Goal: Obtain resource: Obtain resource

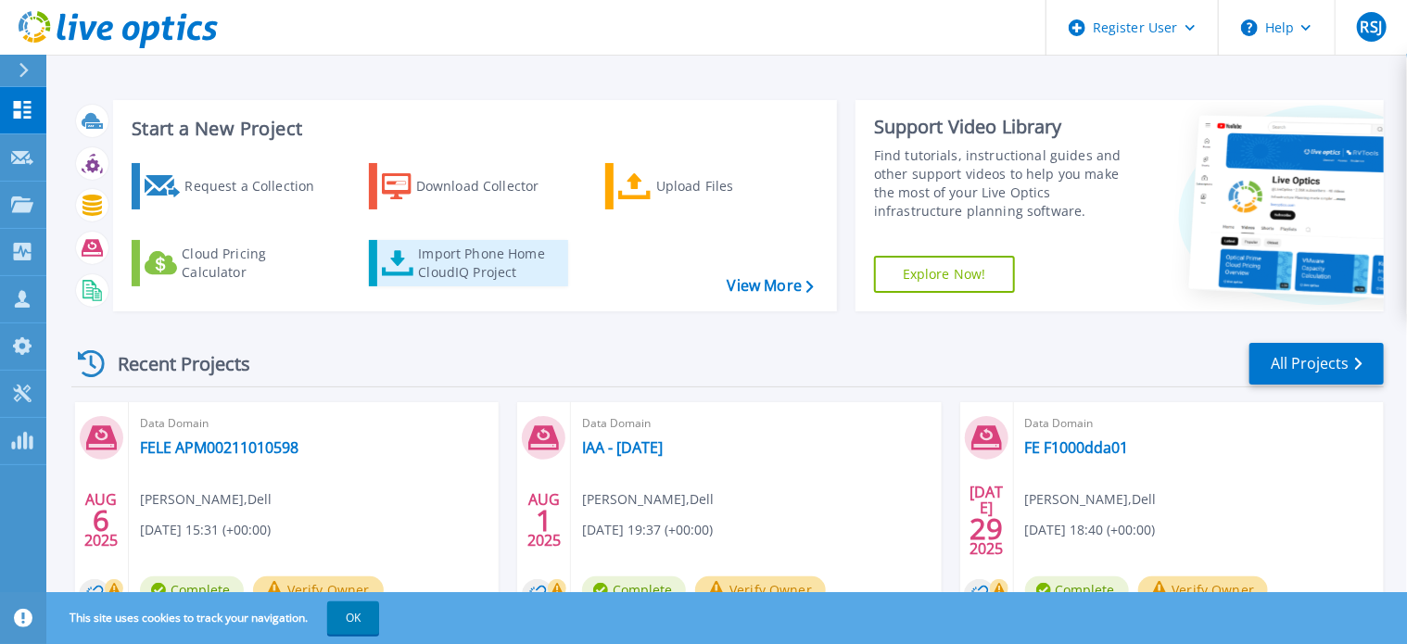
click at [477, 255] on div "Import Phone Home CloudIQ Project" at bounding box center [490, 263] width 145 height 37
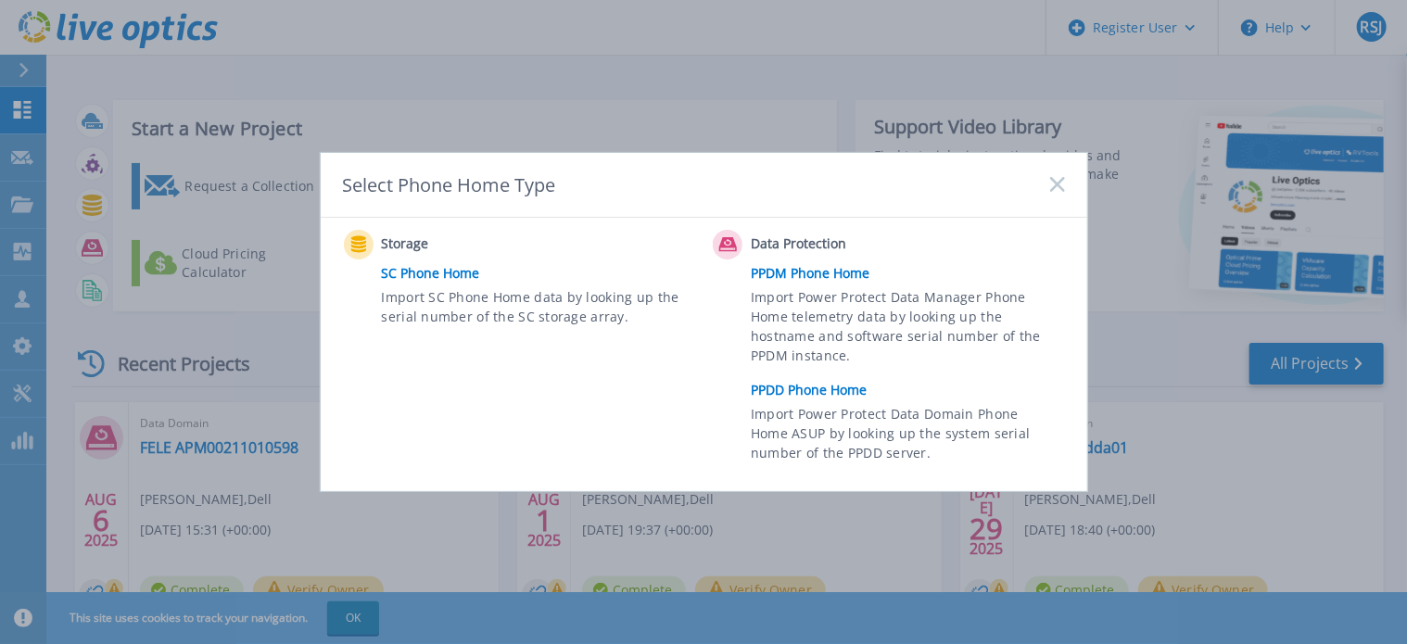
click at [794, 393] on link "PPDD Phone Home" at bounding box center [912, 390] width 323 height 28
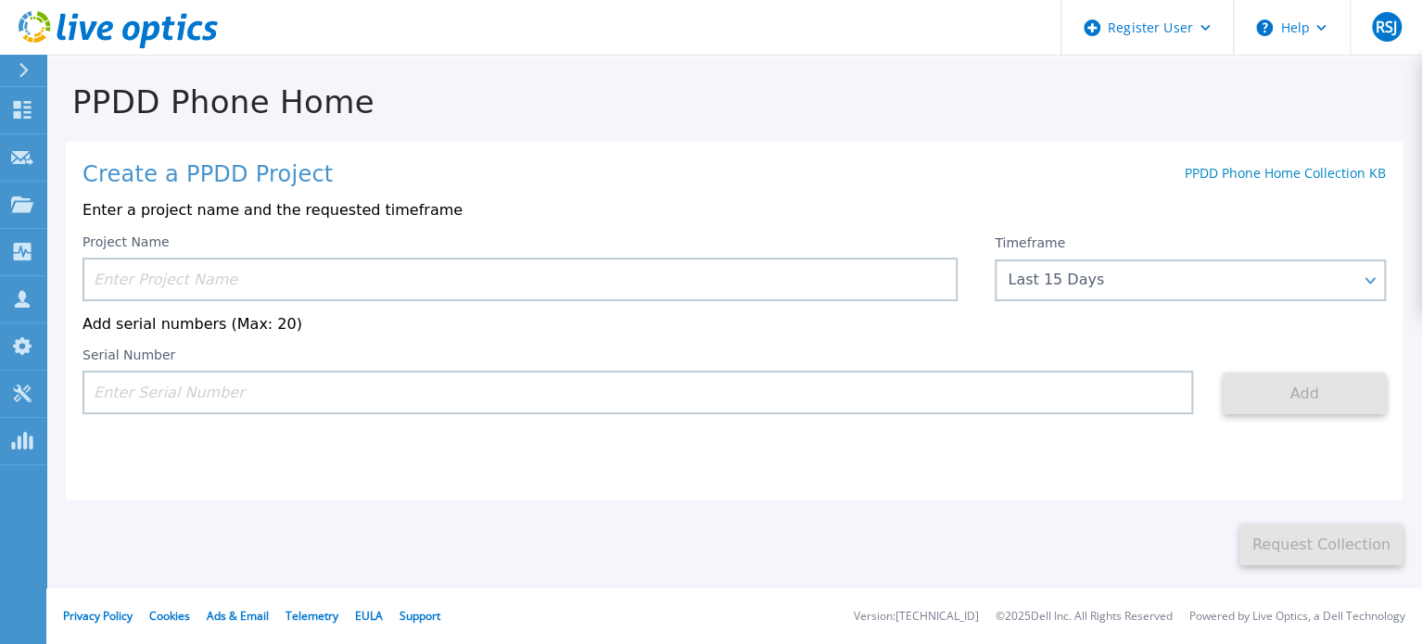
click at [167, 288] on input at bounding box center [520, 280] width 875 height 44
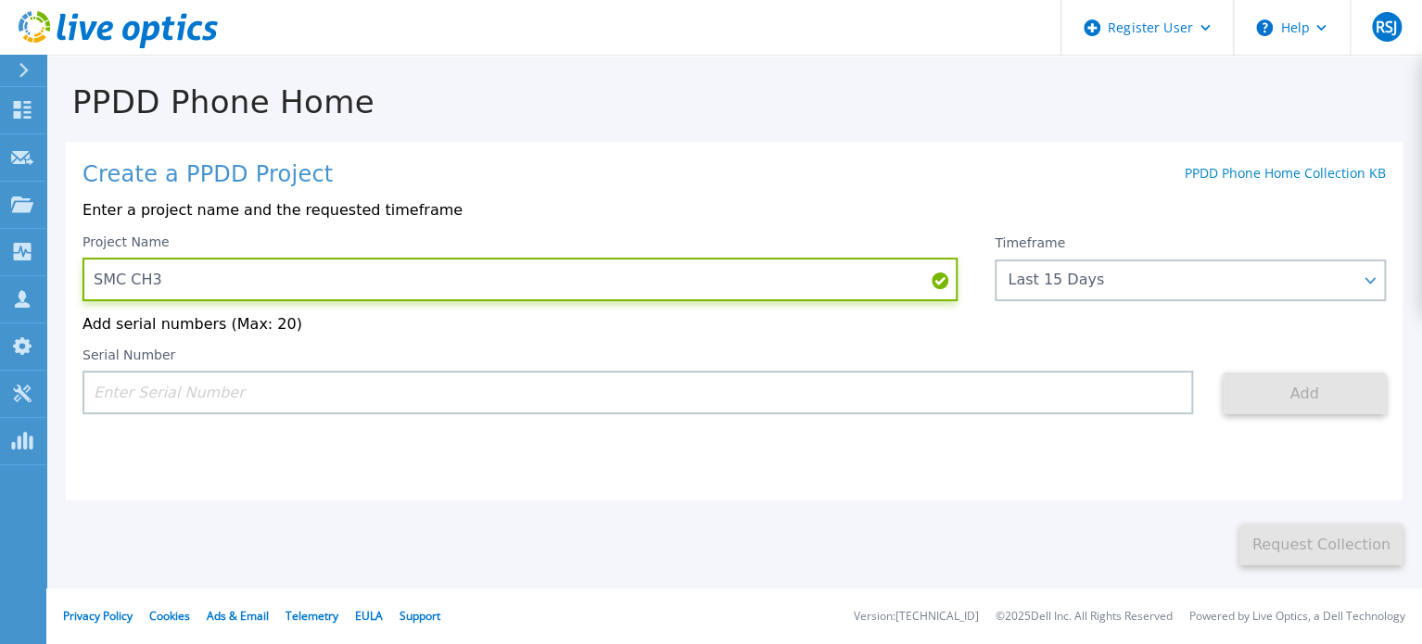
paste input "APM00213927371"
type input "SMC CH3 APM00213927371"
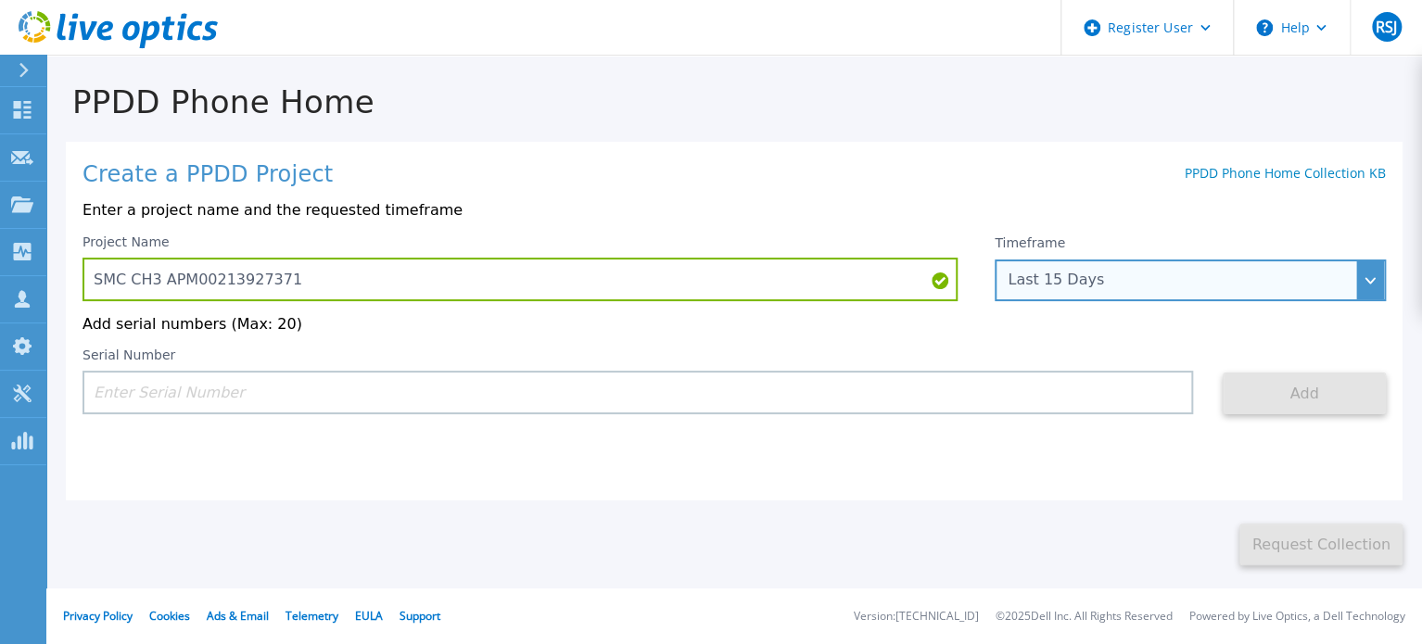
click at [1049, 264] on div "Last 15 Days" at bounding box center [1190, 281] width 391 height 42
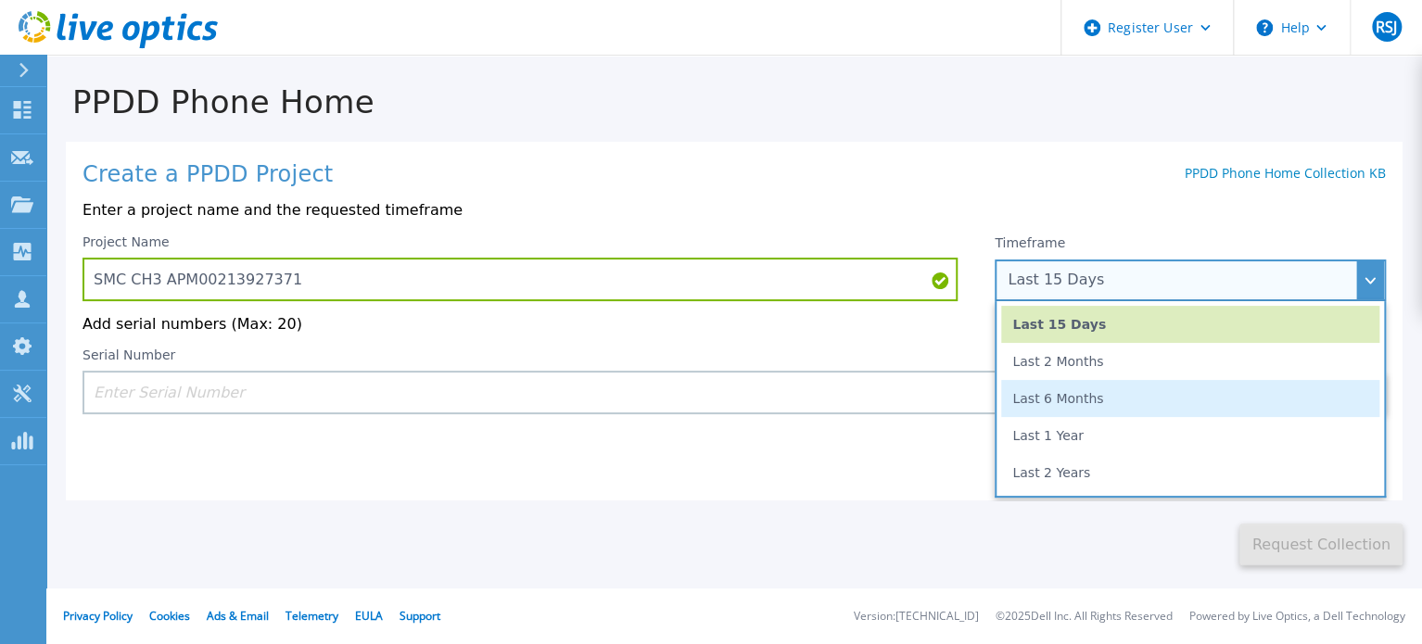
click at [1075, 402] on li "Last 6 Months" at bounding box center [1190, 398] width 378 height 37
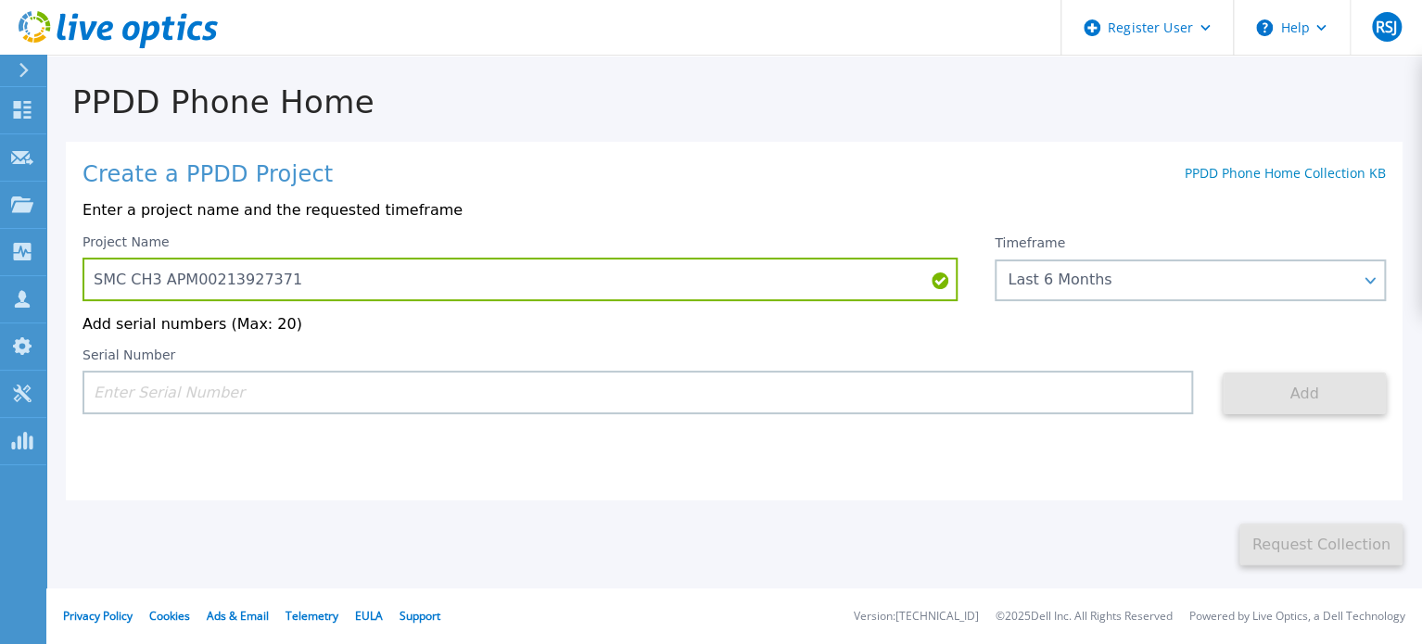
click at [582, 397] on input at bounding box center [638, 393] width 1111 height 44
paste input "APM00213927371"
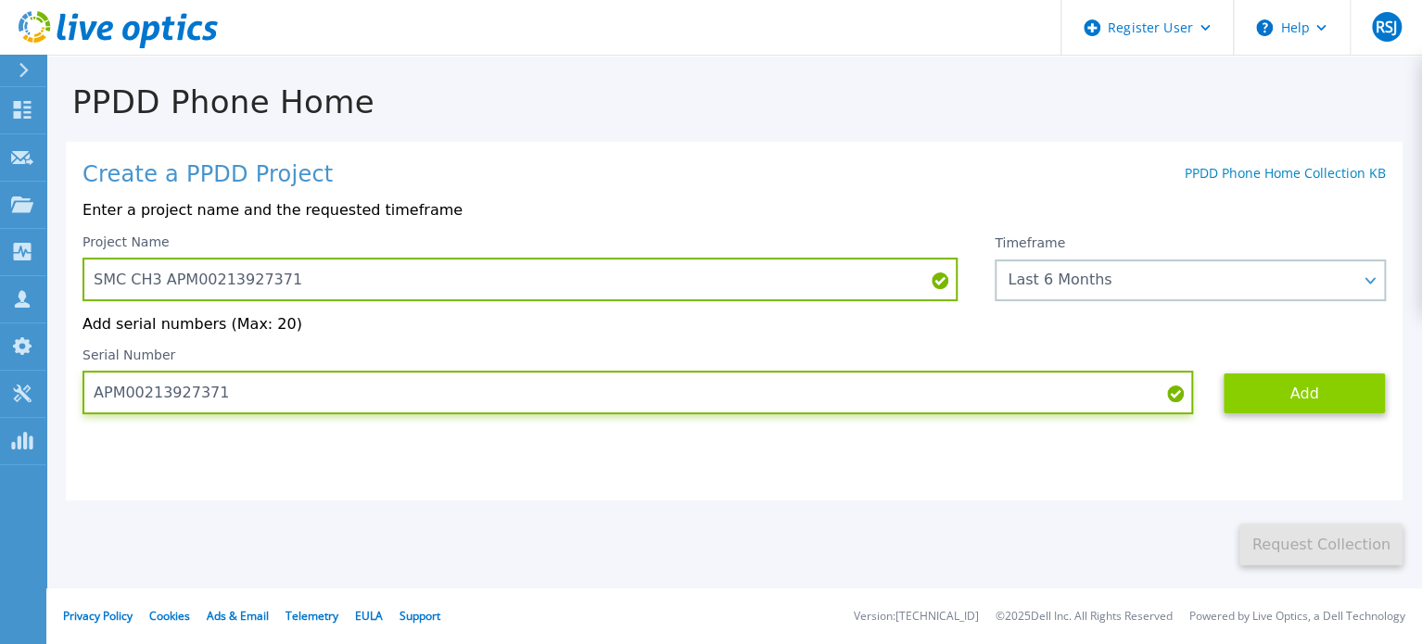
type input "APM00213927371"
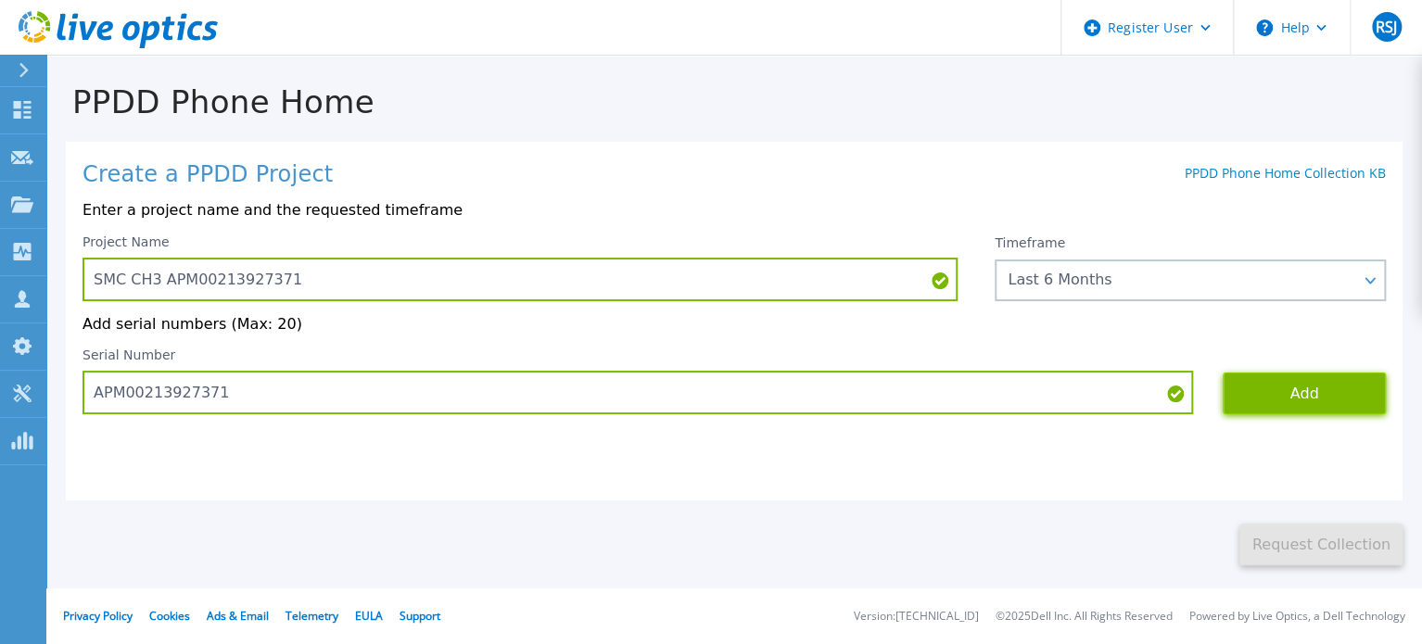
click at [1281, 396] on button "Add" at bounding box center [1304, 394] width 163 height 42
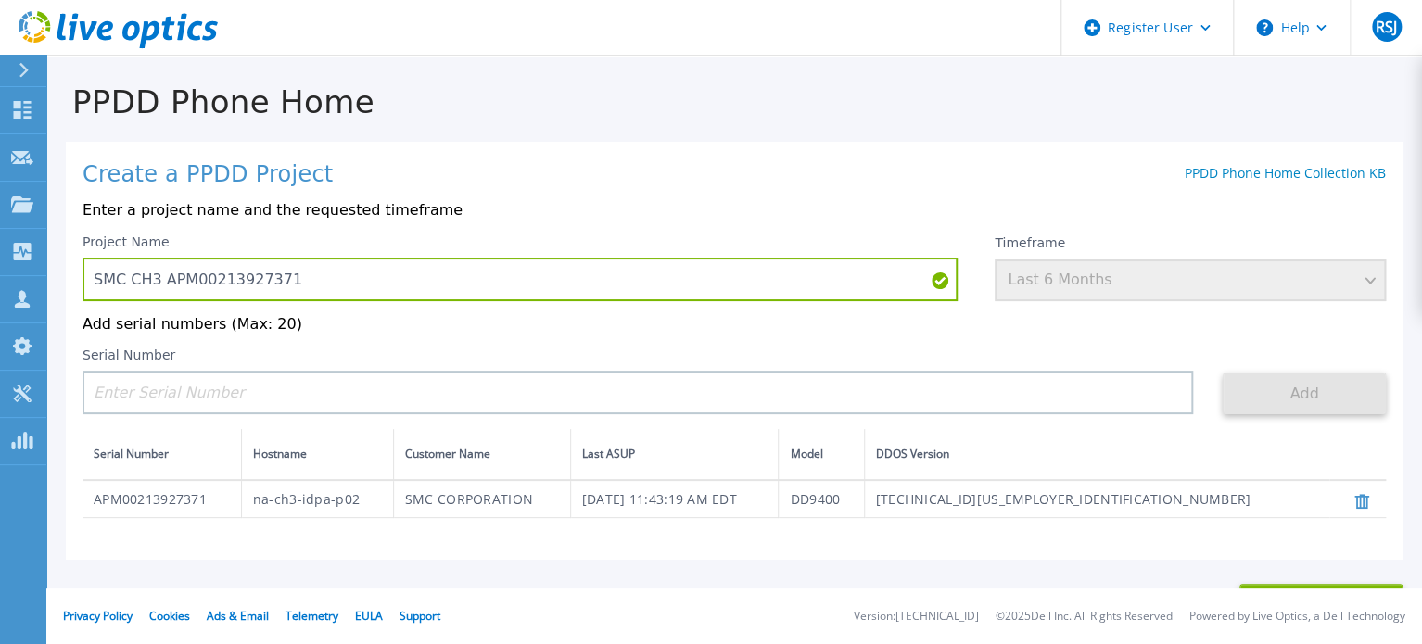
scroll to position [111, 0]
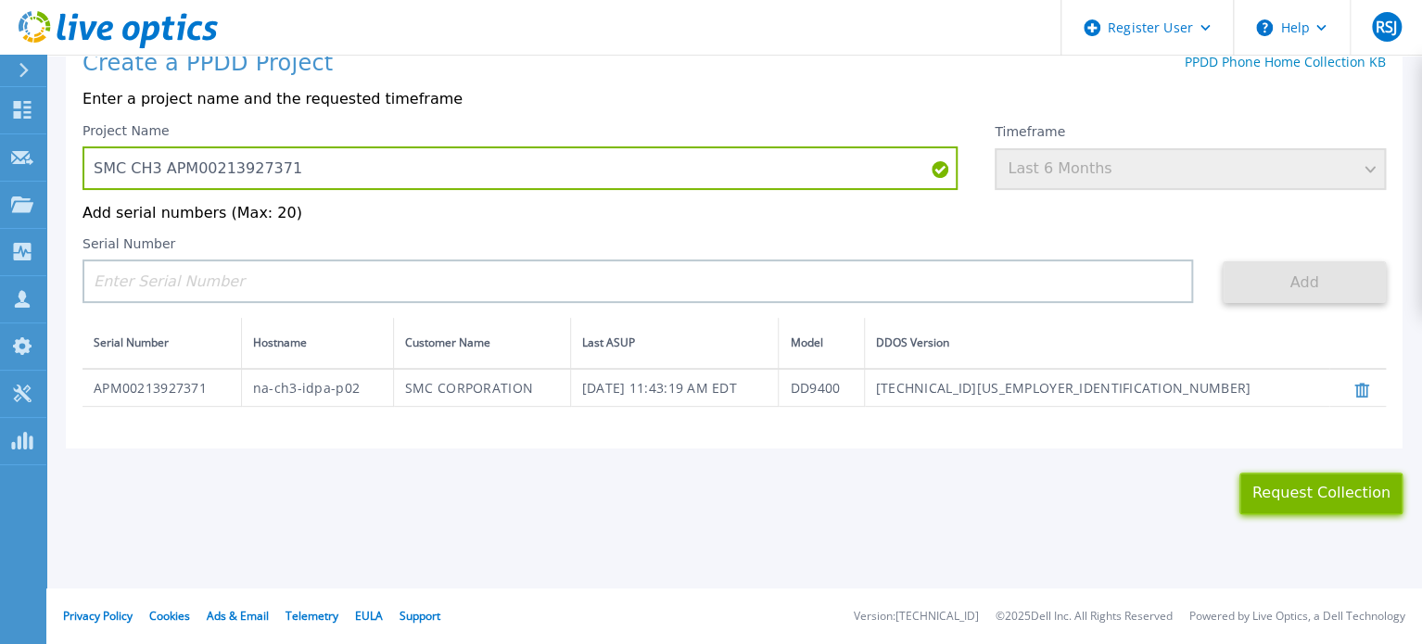
click at [1309, 489] on button "Request Collection" at bounding box center [1321, 494] width 163 height 42
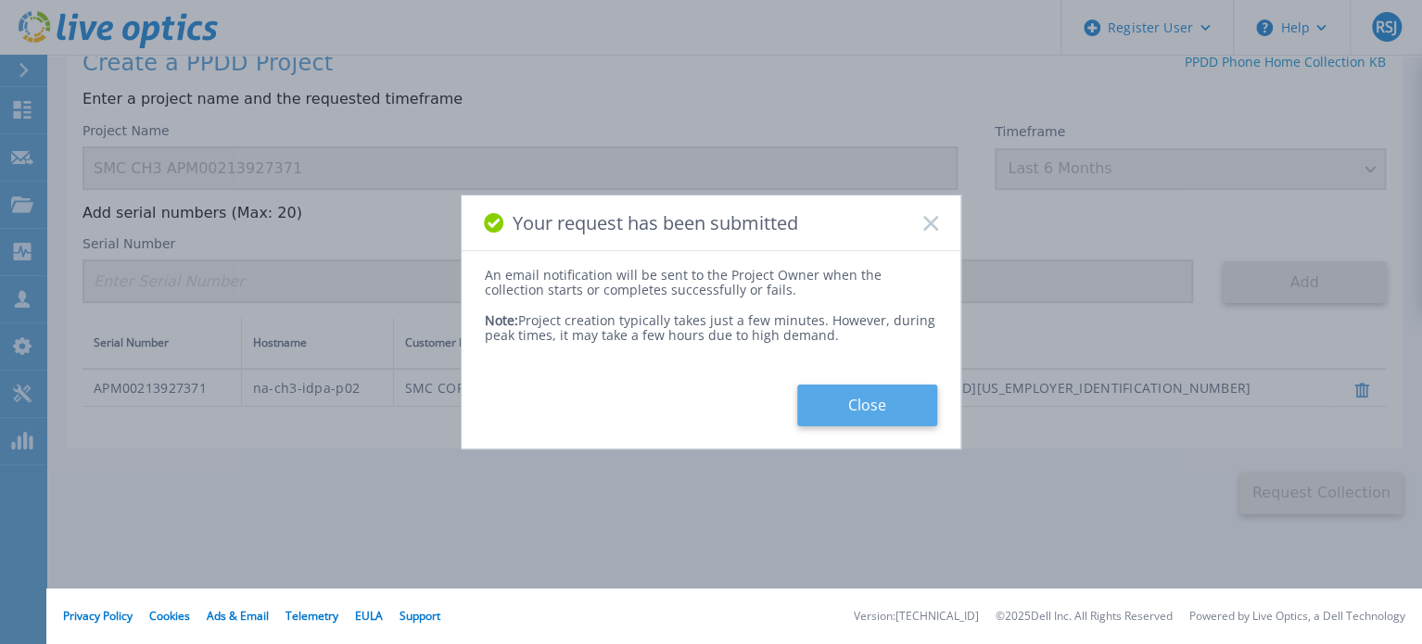
click at [875, 407] on button "Close" at bounding box center [867, 406] width 140 height 42
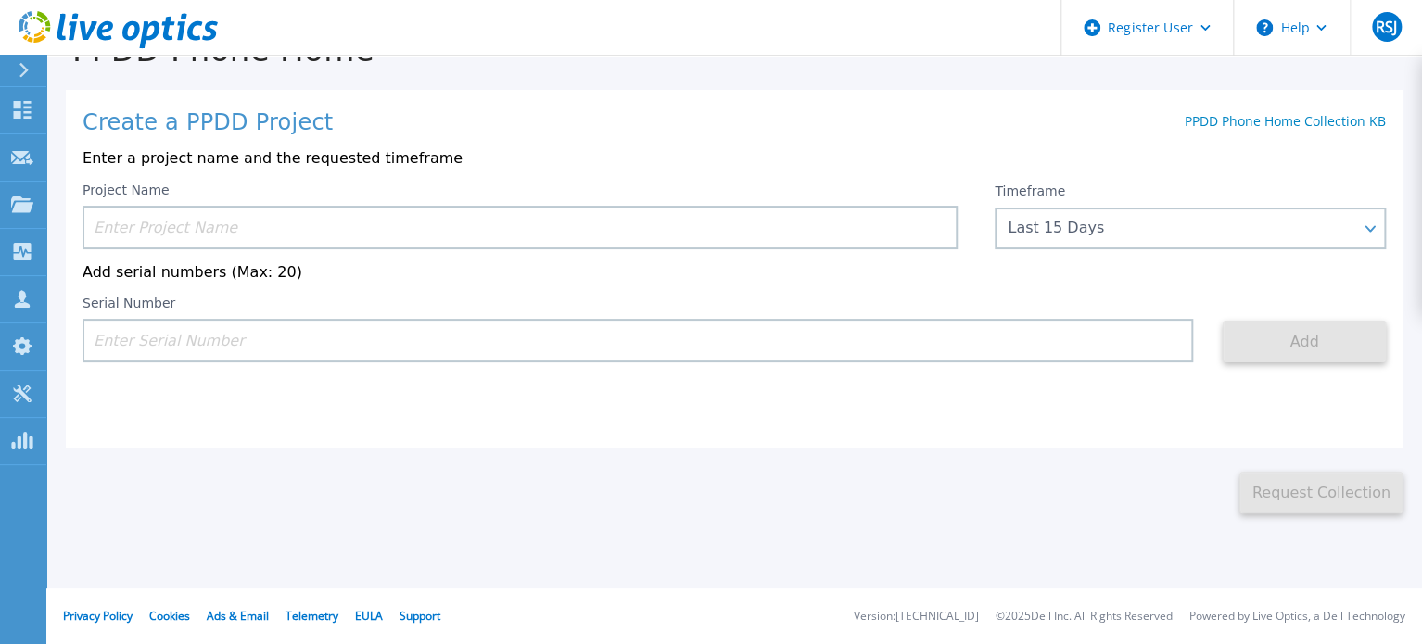
scroll to position [52, 0]
click at [925, 80] on div "PPDD Phone Home Create a PPDD Project PPDD Phone Home Collection KB Enter a pro…" at bounding box center [734, 259] width 1376 height 509
click at [660, 134] on div "Create a PPDD Project PPDD Phone Home Collection KB" at bounding box center [734, 123] width 1303 height 26
click at [892, 97] on div "Create a PPDD Project PPDD Phone Home Collection KB Enter a project name and th…" at bounding box center [734, 269] width 1337 height 359
click at [800, 121] on div "Create a PPDD Project PPDD Phone Home Collection KB" at bounding box center [734, 123] width 1303 height 26
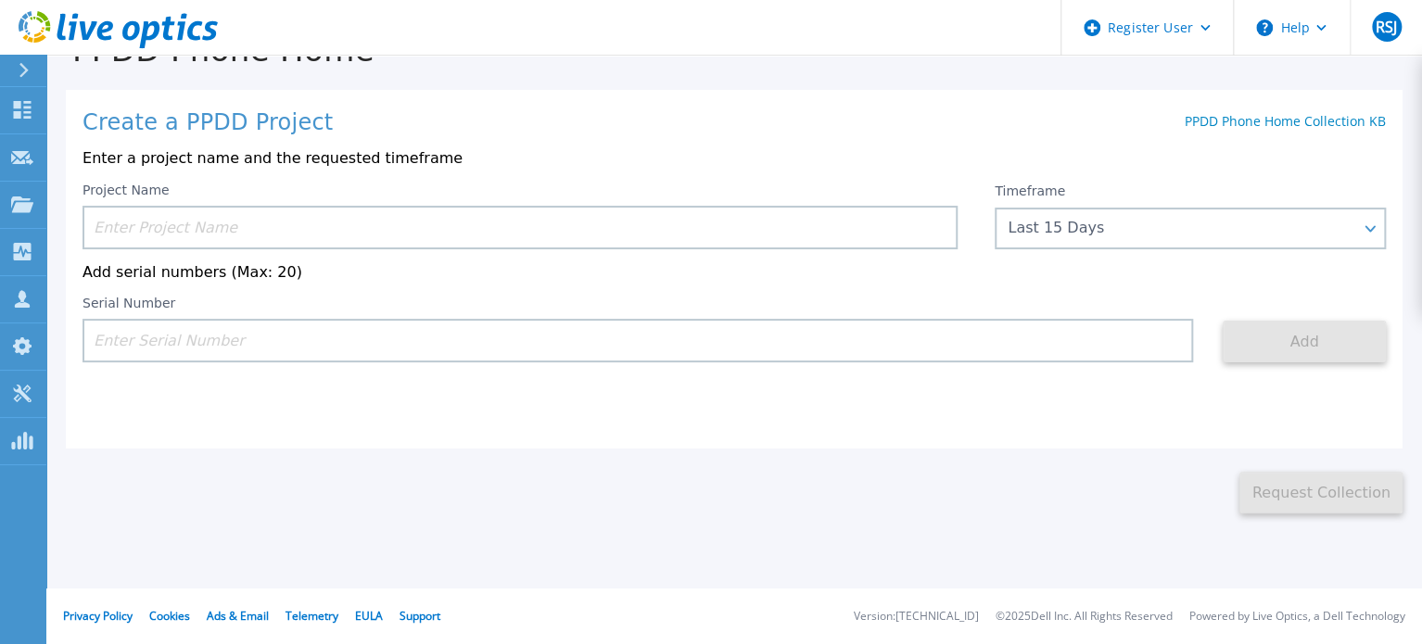
click at [897, 137] on div "Create a PPDD Project PPDD Phone Home Collection KB Enter a project name and th…" at bounding box center [734, 269] width 1337 height 359
click at [787, 167] on p "Enter a project name and the requested timeframe" at bounding box center [734, 158] width 1303 height 17
click at [912, 162] on p "Enter a project name and the requested timeframe" at bounding box center [734, 158] width 1303 height 17
click at [997, 70] on div "PPDD Phone Home Create a PPDD Project PPDD Phone Home Collection KB Enter a pro…" at bounding box center [734, 259] width 1376 height 509
drag, startPoint x: 864, startPoint y: 122, endPoint x: 911, endPoint y: 95, distance: 54.9
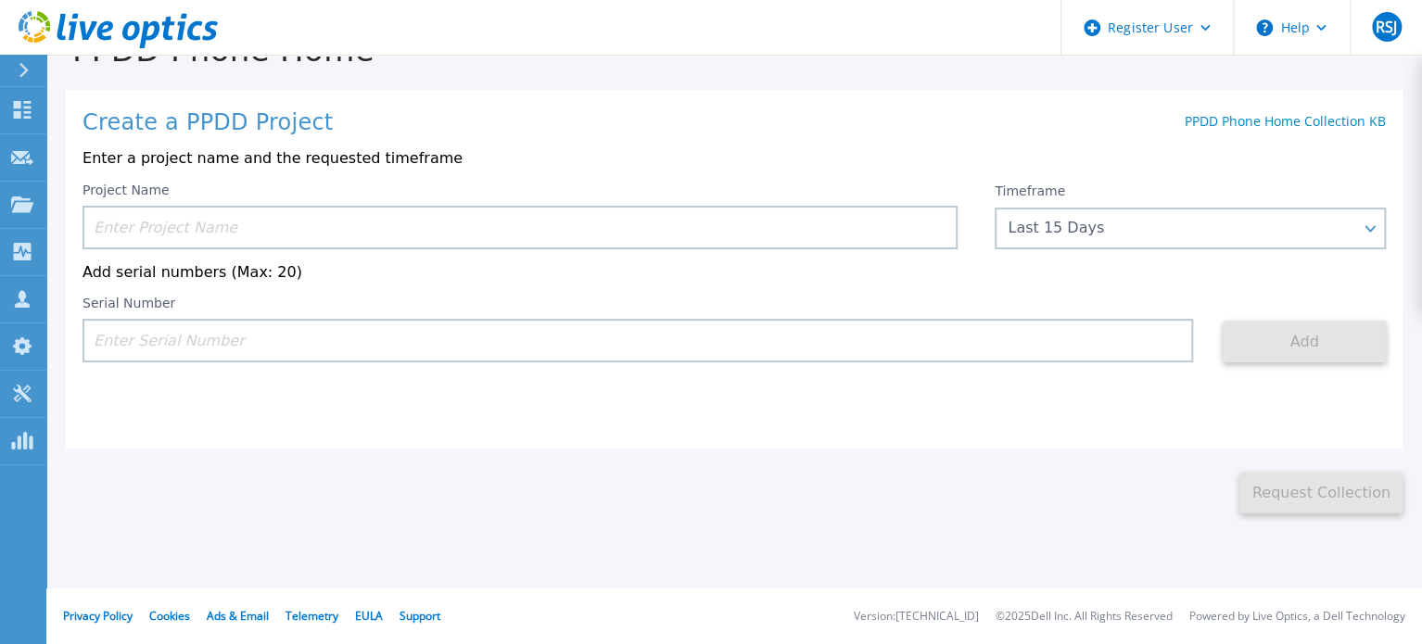
click at [911, 95] on div "Create a PPDD Project PPDD Phone Home Collection KB Enter a project name and th…" at bounding box center [734, 269] width 1337 height 359
click at [584, 147] on div "Create a PPDD Project PPDD Phone Home Collection KB Enter a project name and th…" at bounding box center [734, 269] width 1337 height 359
click at [24, 202] on icon at bounding box center [22, 205] width 22 height 16
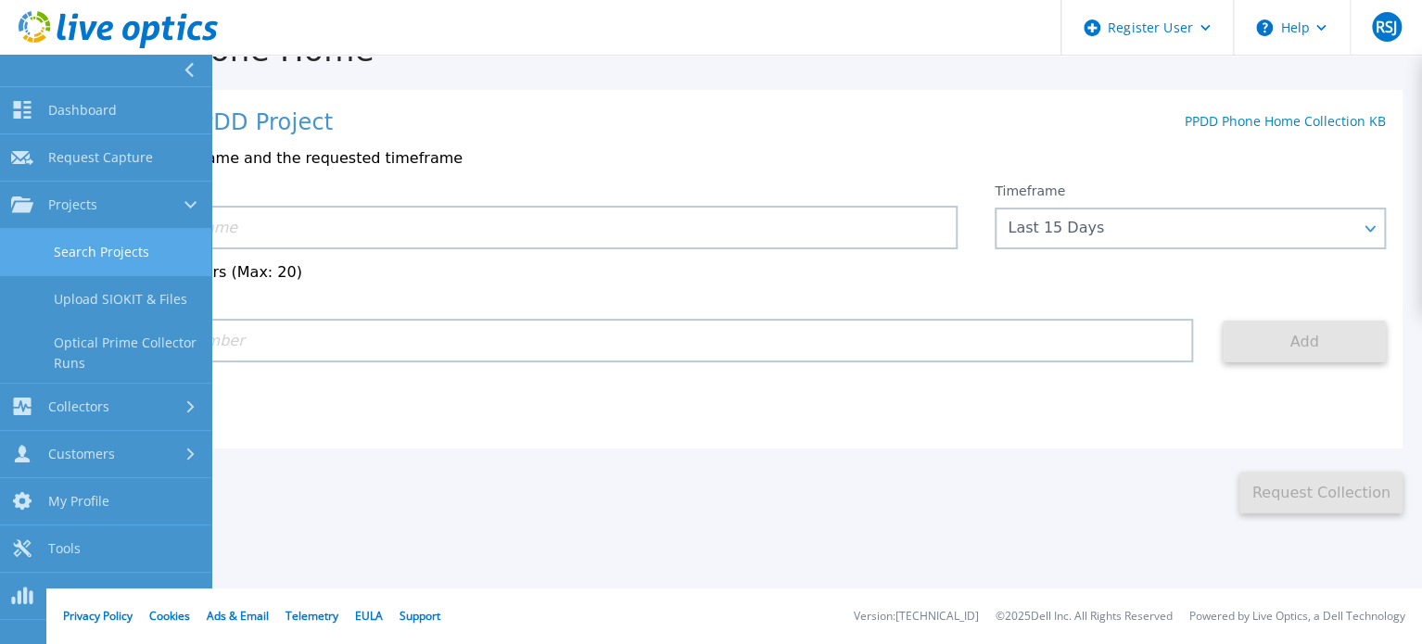
click at [141, 251] on link "Search Projects" at bounding box center [105, 252] width 211 height 47
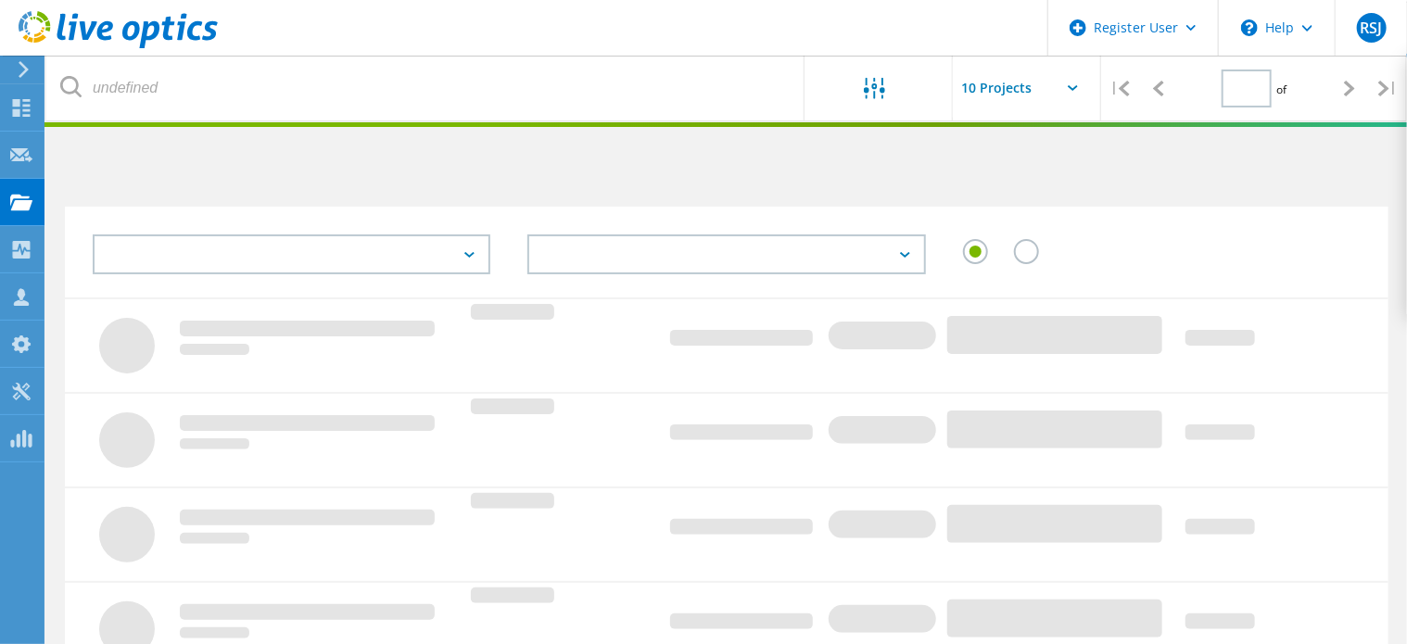
type input "1"
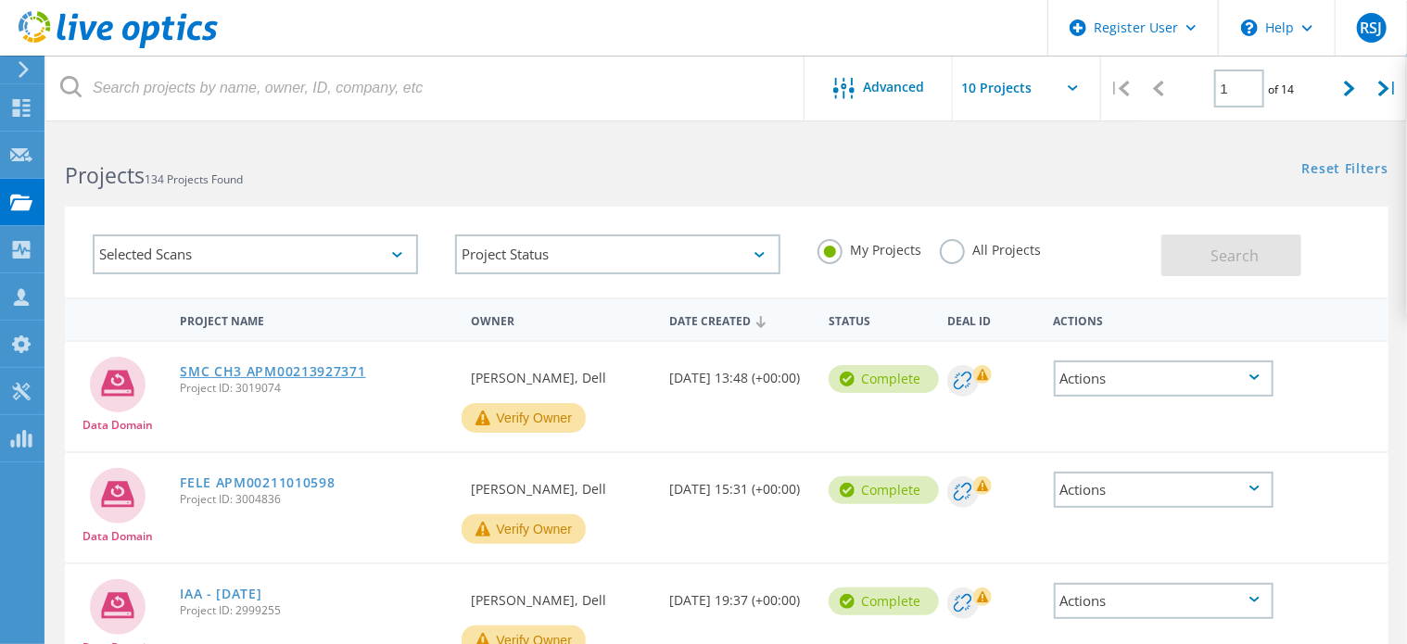
click at [302, 372] on link "SMC CH3 APM00213927371" at bounding box center [272, 371] width 185 height 13
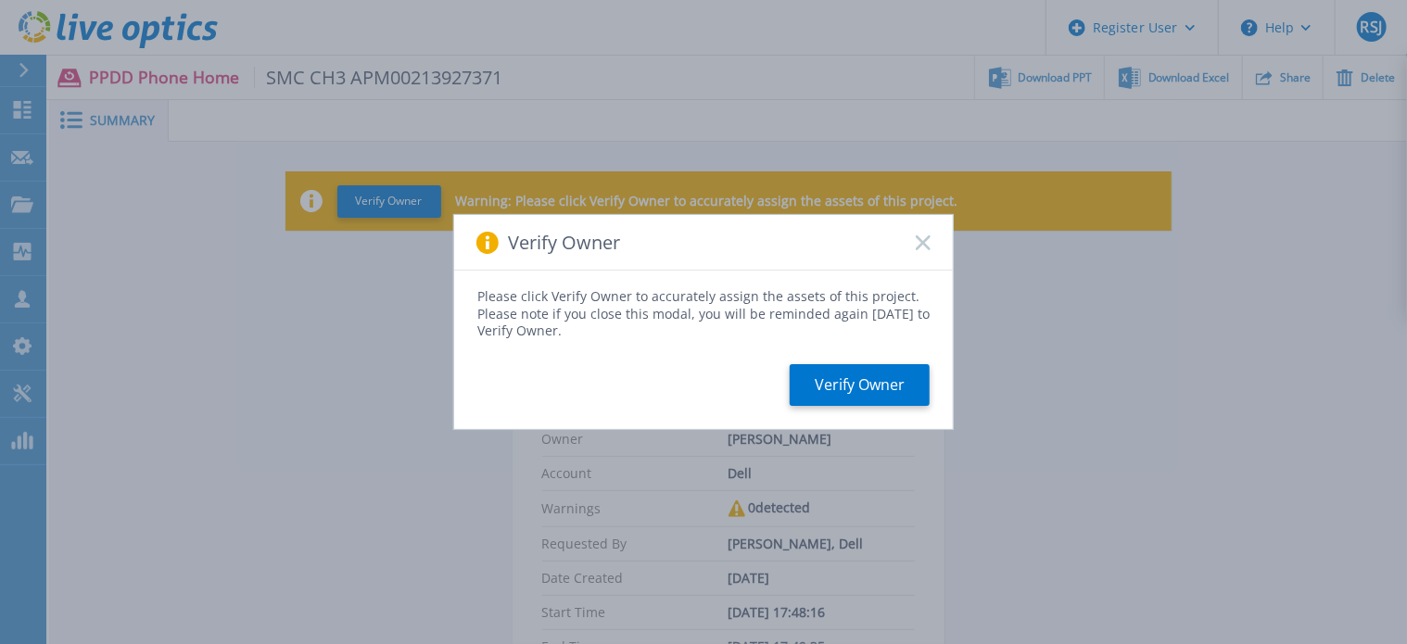
click at [922, 240] on rect at bounding box center [923, 243] width 16 height 16
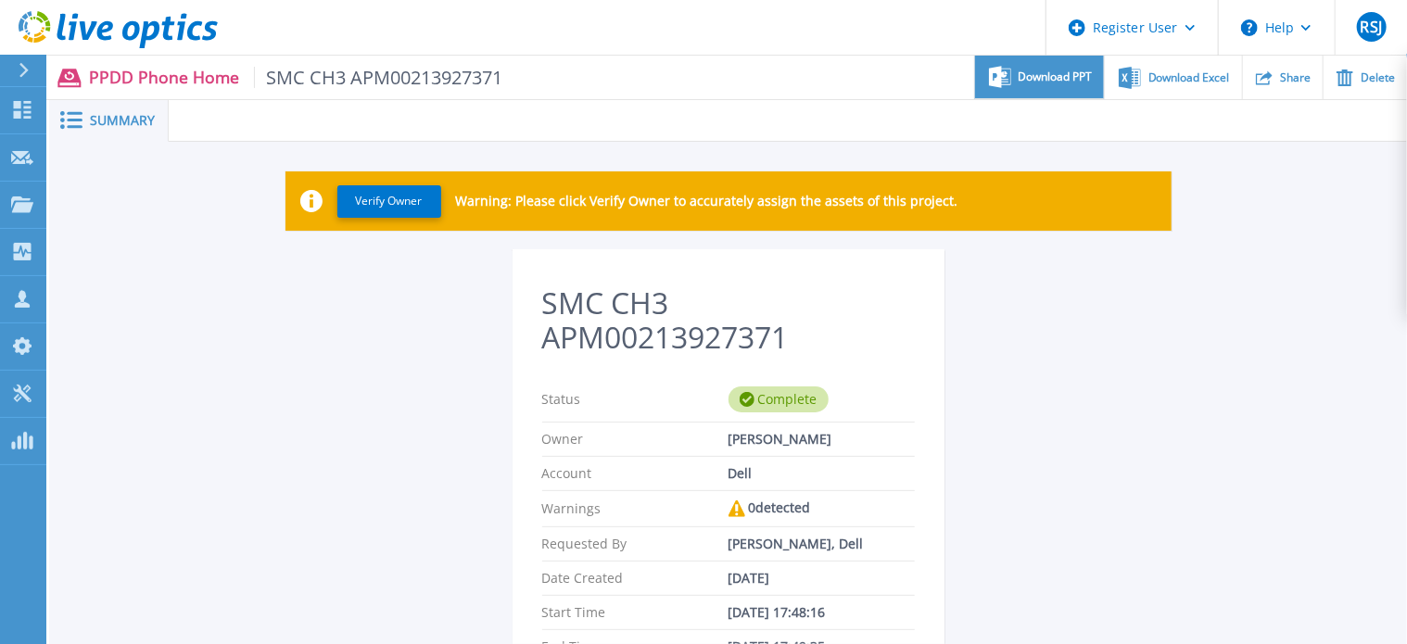
click at [1072, 82] on span "Download PPT" at bounding box center [1056, 76] width 74 height 11
